Goal: Task Accomplishment & Management: Use online tool/utility

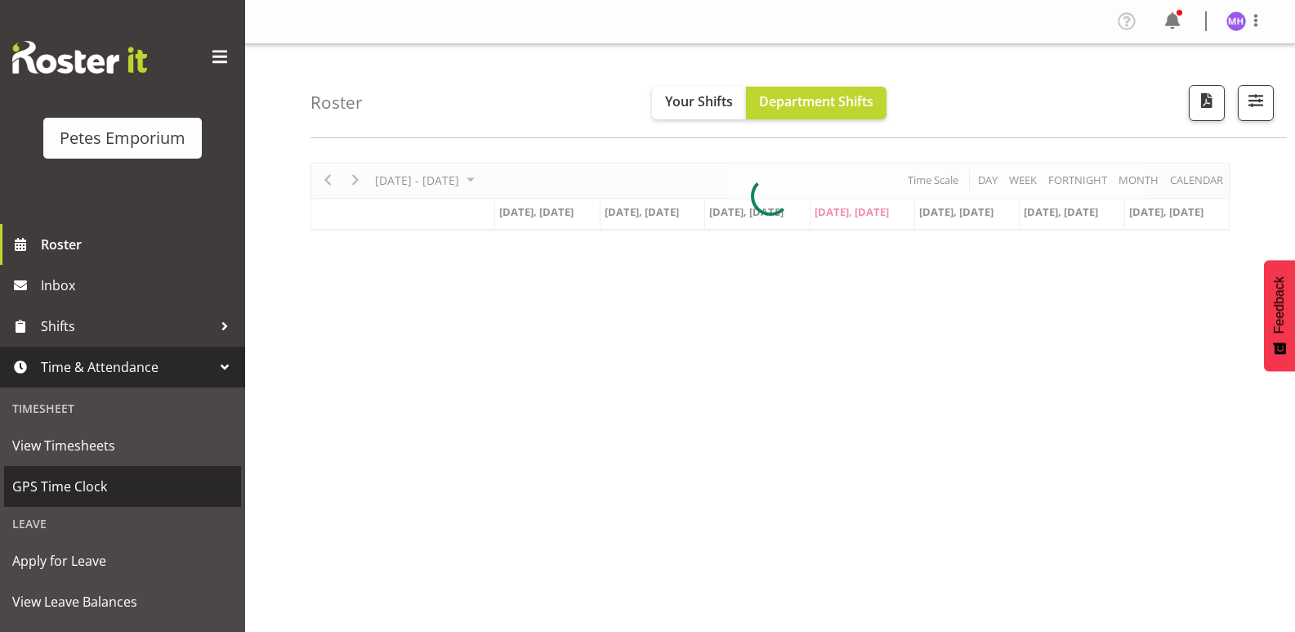
click at [124, 494] on span "GPS Time Clock" at bounding box center [122, 486] width 221 height 25
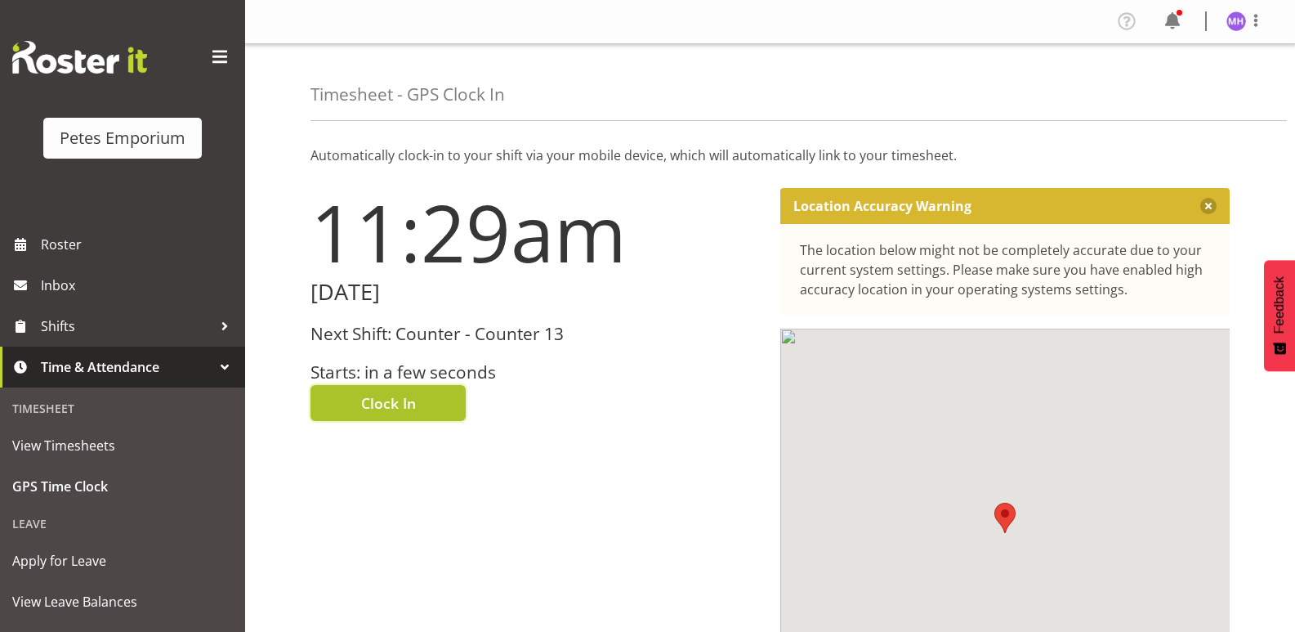
click at [408, 420] on button "Clock In" at bounding box center [388, 403] width 155 height 36
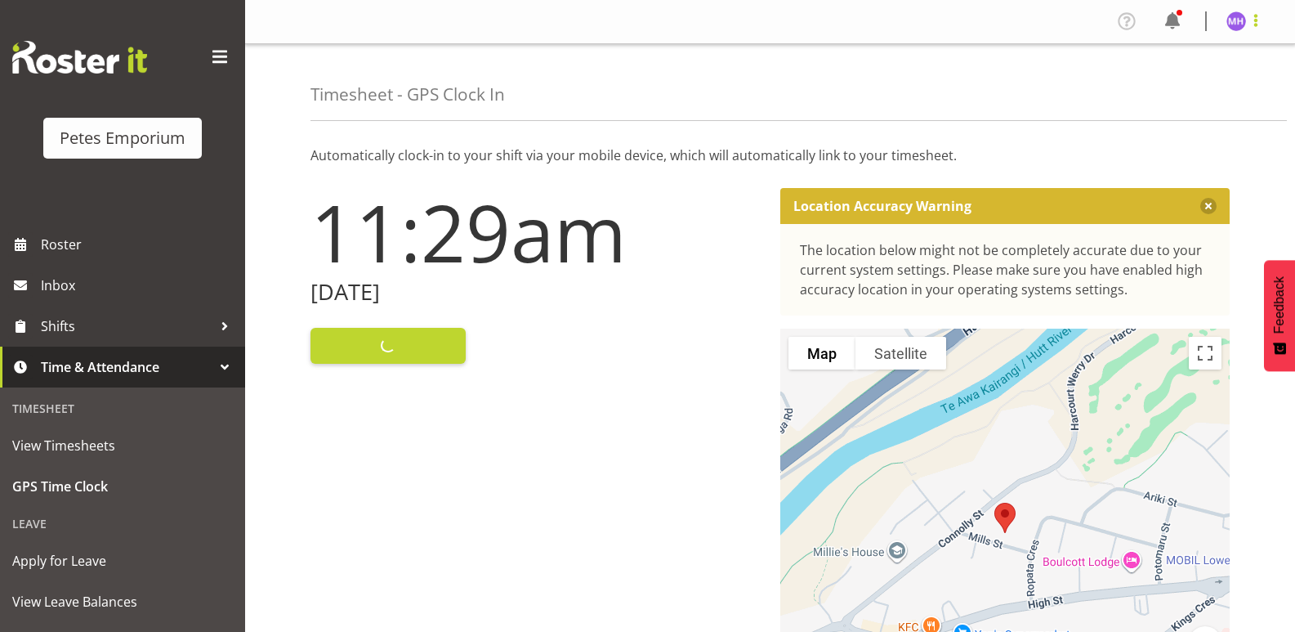
click at [1250, 13] on span at bounding box center [1256, 21] width 20 height 20
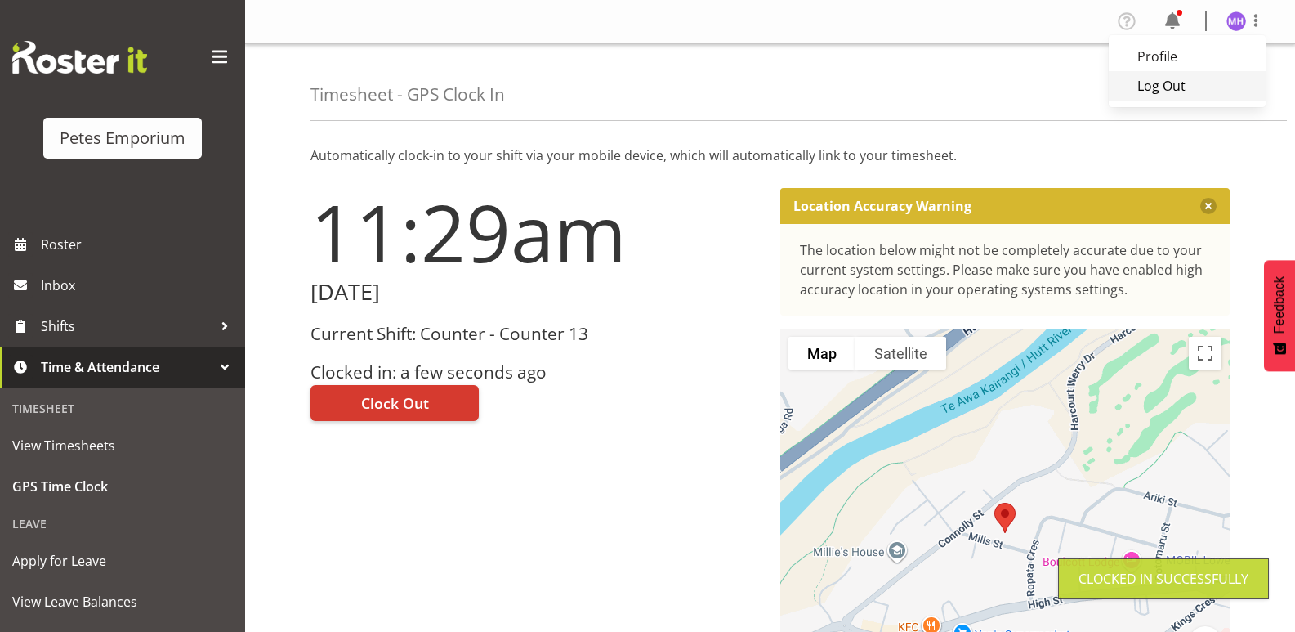
click at [1187, 81] on link "Log Out" at bounding box center [1187, 85] width 157 height 29
